Goal: Navigation & Orientation: Find specific page/section

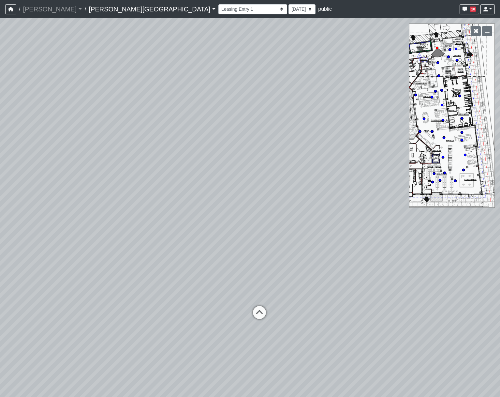
select select "rF9Y2TWouUAfWVEd1Berio"
drag, startPoint x: 113, startPoint y: 6, endPoint x: 113, endPoint y: 14, distance: 8.2
click at [113, 6] on link "Ellison Museum District" at bounding box center [152, 9] width 127 height 13
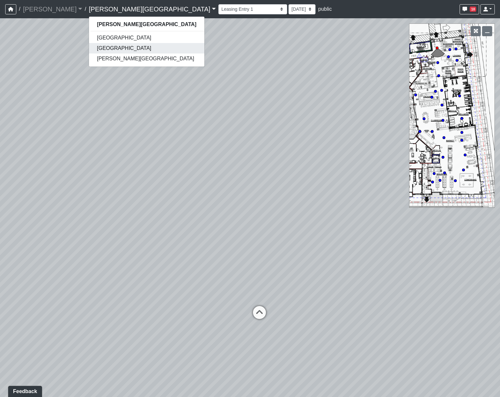
click at [90, 47] on link "[GEOGRAPHIC_DATA]" at bounding box center [146, 48] width 115 height 10
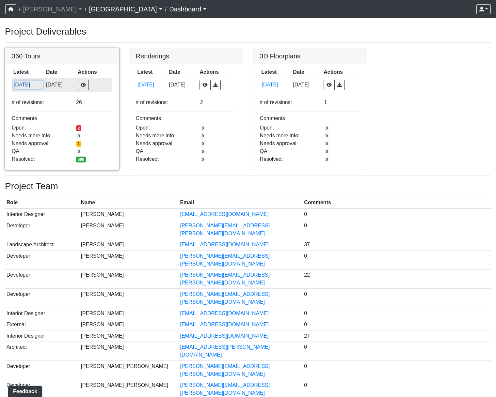
click at [29, 84] on button "[DATE]" at bounding box center [28, 85] width 30 height 8
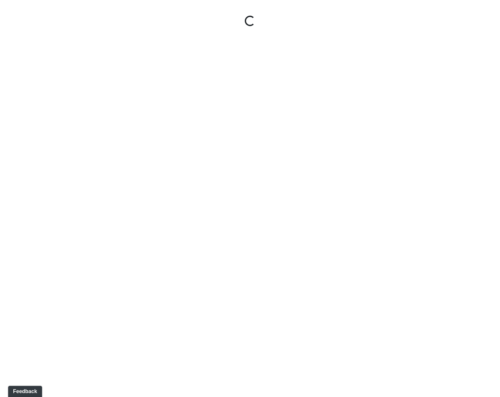
select select "gontoaMErPAtzSBVXh4ptW"
select select "h3ebyGk32eUmSzz99H473o"
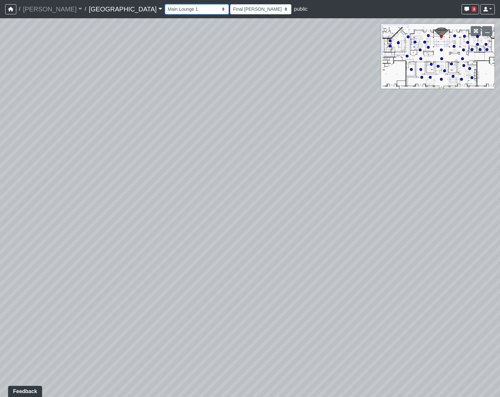
click at [165, 10] on select "Breezeway Entry Fireplace 1 Fireplace 2 Gate Golf Holes Shade Sails Sidewalk 1 …" at bounding box center [197, 9] width 64 height 10
click at [165, 4] on select "Breezeway Entry Fireplace 1 Fireplace 2 Gate Golf Holes Shade Sails Sidewalk 1 …" at bounding box center [197, 9] width 64 height 10
select select "cPz5AA6jdxfLA8T8qokQ2v"
select select "h3ebyGk32eUmSzz99H473o"
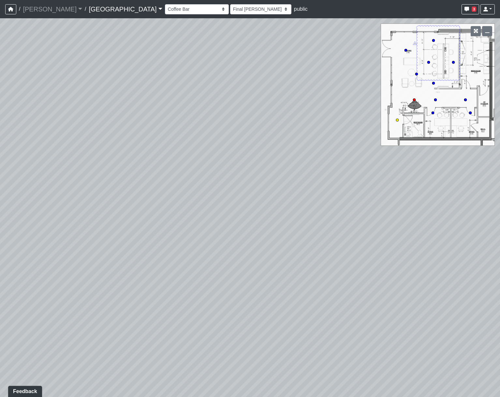
click at [398, 119] on circle at bounding box center [397, 120] width 3 height 3
select select "cotd9VRyjgij5dL3HhPw4n"
select select "h3ebyGk32eUmSzz99H473o"
drag, startPoint x: 255, startPoint y: 192, endPoint x: 75, endPoint y: 127, distance: 191.3
click at [0, 77] on html "/ Flournoy Flournoy Loading... / Cool Springs Cool Springs Loading... Cool Spri…" at bounding box center [250, 198] width 500 height 397
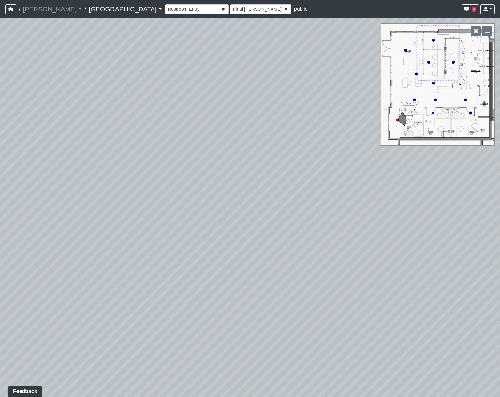
drag, startPoint x: 248, startPoint y: 219, endPoint x: 142, endPoint y: 245, distance: 109.5
click at [142, 245] on div "Loading... Pool Courtyard Entry 1 Loading... Main Lounge 2 Loading... Pool Cour…" at bounding box center [250, 207] width 500 height 379
click at [475, 27] on button "button" at bounding box center [476, 31] width 10 height 10
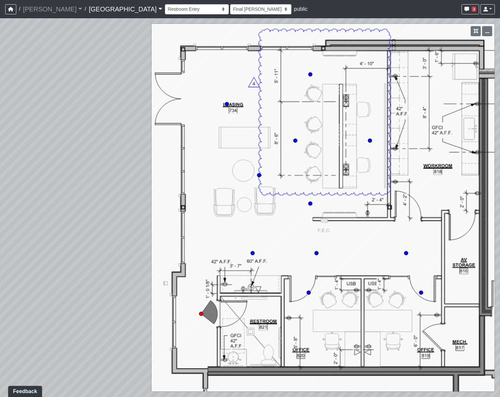
click at [15, 307] on div "Loading... Pool Courtyard Entry 1 Loading... Main Lounge 2 Loading... Pool Cour…" at bounding box center [250, 207] width 500 height 379
click at [486, 32] on icon "button" at bounding box center [487, 31] width 5 height 5
